Goal: Find specific page/section: Find specific page/section

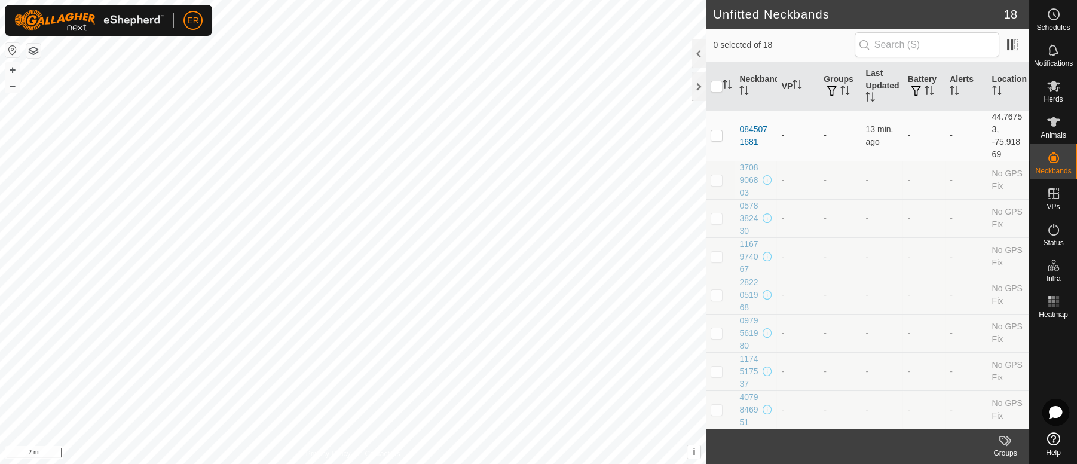
click at [13, 50] on button "button" at bounding box center [12, 50] width 14 height 14
click at [1014, 213] on td "No GPS Fix" at bounding box center [1009, 218] width 42 height 38
click at [1053, 122] on icon at bounding box center [1053, 122] width 13 height 10
